Goal: Use online tool/utility: Utilize a website feature to perform a specific function

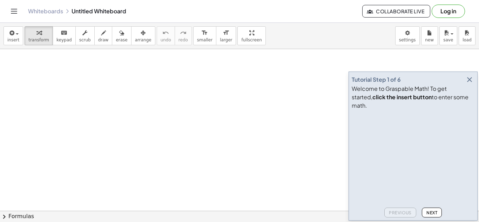
click at [468, 84] on icon "button" at bounding box center [469, 79] width 8 height 8
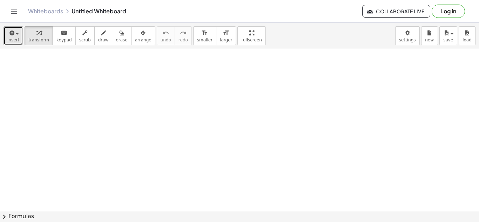
click at [11, 33] on icon "button" at bounding box center [11, 33] width 6 height 8
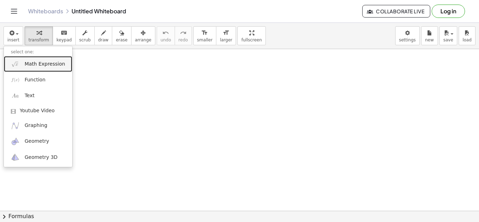
click at [42, 66] on span "Math Expression" at bounding box center [45, 64] width 40 height 7
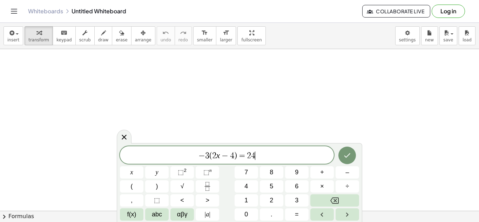
scroll to position [1, 0]
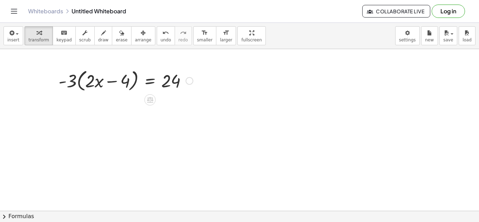
click at [79, 83] on div at bounding box center [125, 80] width 141 height 27
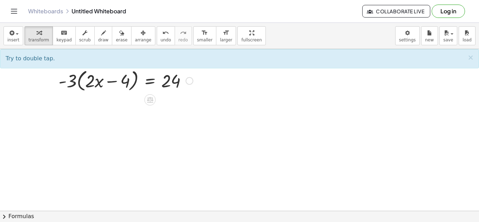
click at [78, 82] on div at bounding box center [125, 80] width 141 height 27
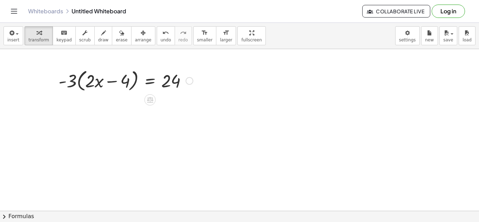
click at [78, 82] on div at bounding box center [125, 80] width 141 height 27
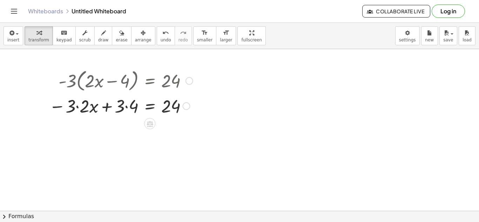
click at [77, 107] on div at bounding box center [121, 106] width 151 height 24
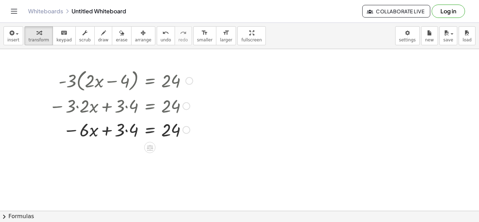
click at [127, 129] on div at bounding box center [121, 129] width 151 height 24
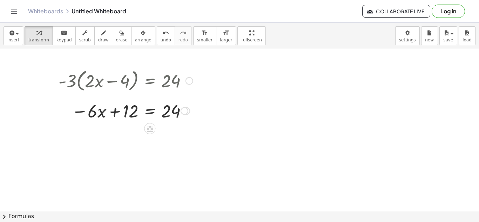
drag, startPoint x: 186, startPoint y: 130, endPoint x: 185, endPoint y: 109, distance: 21.0
click at [185, 109] on div at bounding box center [185, 111] width 8 height 8
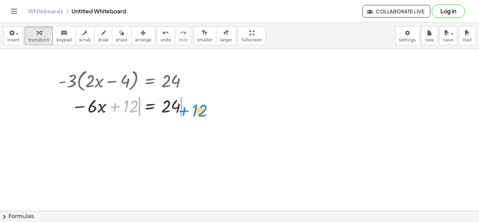
drag, startPoint x: 116, startPoint y: 107, endPoint x: 187, endPoint y: 110, distance: 71.6
click at [187, 110] on div at bounding box center [125, 106] width 141 height 24
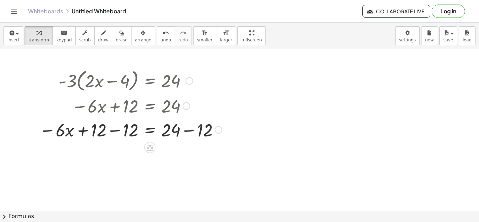
click at [114, 130] on div at bounding box center [131, 129] width 190 height 24
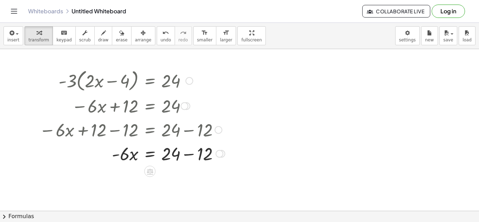
click at [190, 155] on div at bounding box center [132, 153] width 192 height 24
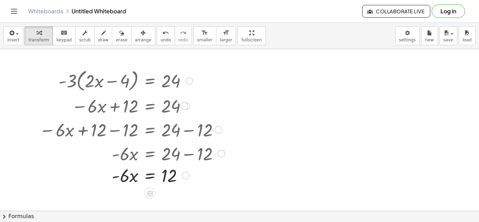
drag, startPoint x: 184, startPoint y: 177, endPoint x: 189, endPoint y: 173, distance: 6.0
click at [189, 173] on div at bounding box center [186, 176] width 8 height 8
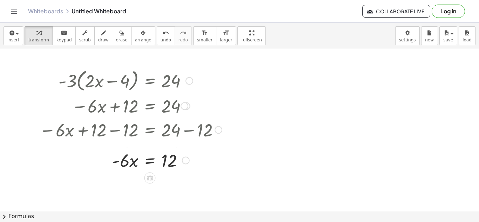
drag, startPoint x: 187, startPoint y: 177, endPoint x: 188, endPoint y: 157, distance: 19.3
click at [188, 157] on div at bounding box center [186, 161] width 8 height 8
drag, startPoint x: 119, startPoint y: 157, endPoint x: 173, endPoint y: 177, distance: 57.7
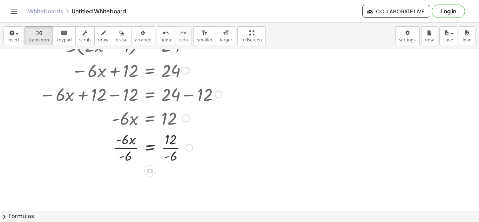
scroll to position [43, 0]
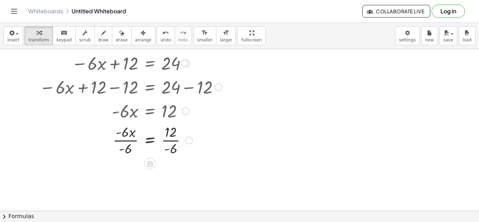
click at [128, 140] on div at bounding box center [131, 139] width 190 height 35
click at [170, 174] on div at bounding box center [131, 174] width 190 height 35
drag, startPoint x: 188, startPoint y: 178, endPoint x: 182, endPoint y: 178, distance: 5.3
click at [150, 171] on div "x = - 2" at bounding box center [150, 171] width 0 height 0
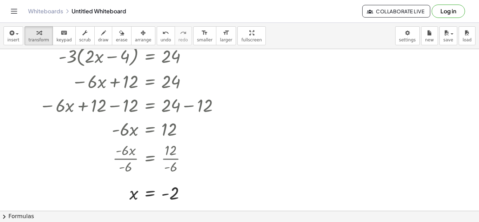
scroll to position [25, 0]
click at [143, 82] on div at bounding box center [131, 81] width 190 height 24
click at [135, 42] on span "arrange" at bounding box center [143, 40] width 16 height 5
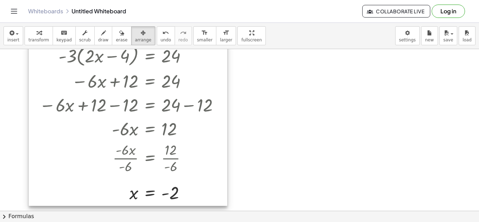
scroll to position [0, 0]
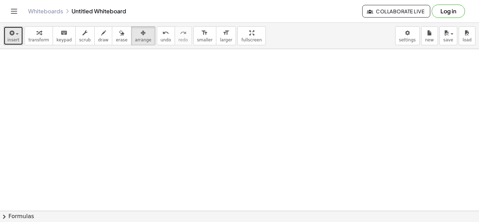
click at [16, 34] on span "button" at bounding box center [17, 33] width 3 height 1
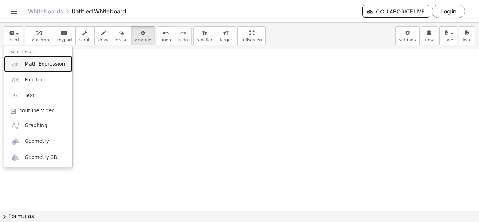
click at [32, 64] on span "Math Expression" at bounding box center [45, 64] width 40 height 7
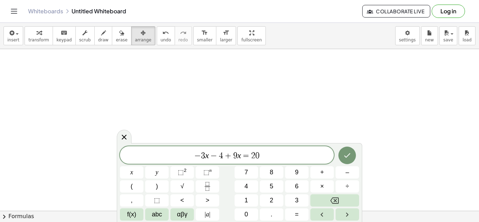
scroll to position [1, 0]
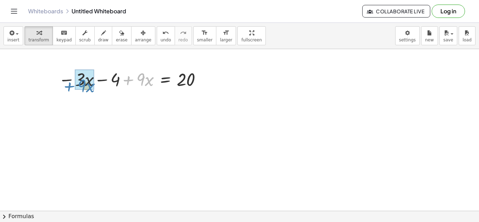
drag, startPoint x: 130, startPoint y: 81, endPoint x: 72, endPoint y: 87, distance: 58.9
click at [72, 87] on div at bounding box center [131, 79] width 153 height 24
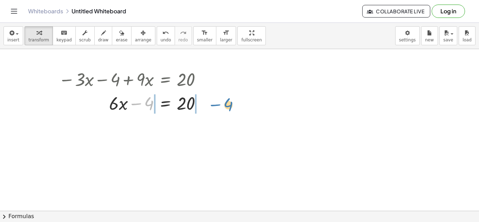
drag, startPoint x: 134, startPoint y: 105, endPoint x: 204, endPoint y: 109, distance: 70.2
click at [204, 109] on div at bounding box center [133, 103] width 156 height 24
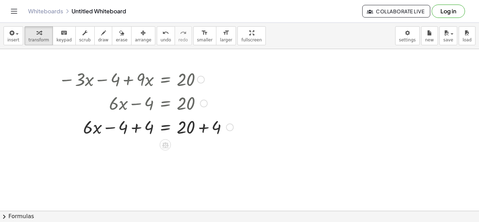
click at [135, 127] on div at bounding box center [146, 127] width 182 height 24
drag, startPoint x: 232, startPoint y: 151, endPoint x: 225, endPoint y: 125, distance: 27.6
click at [165, 127] on div "· x = 20 · 6 + + 4" at bounding box center [165, 127] width 0 height 0
click at [203, 127] on div at bounding box center [146, 127] width 182 height 24
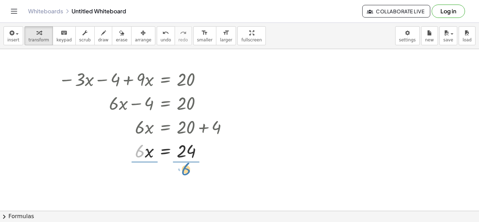
drag, startPoint x: 139, startPoint y: 151, endPoint x: 187, endPoint y: 170, distance: 51.6
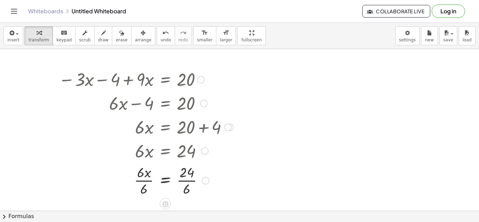
click at [146, 177] on div at bounding box center [146, 179] width 182 height 35
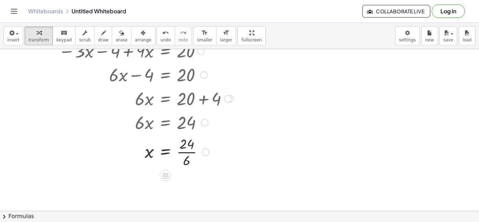
scroll to position [28, 0]
click at [188, 152] on div at bounding box center [146, 152] width 182 height 35
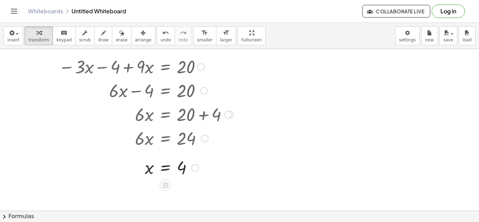
scroll to position [13, 0]
